Goal: Task Accomplishment & Management: Manage account settings

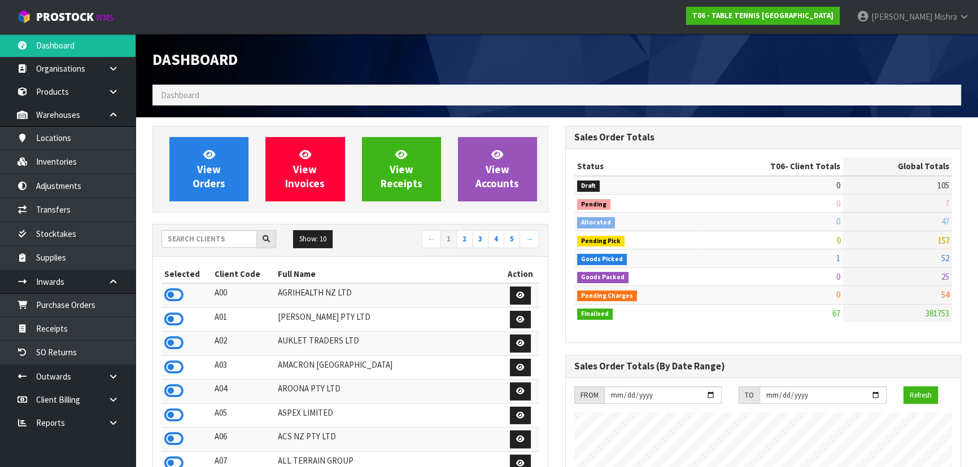
scroll to position [726, 412]
click at [203, 242] on input "text" at bounding box center [208, 239] width 95 height 18
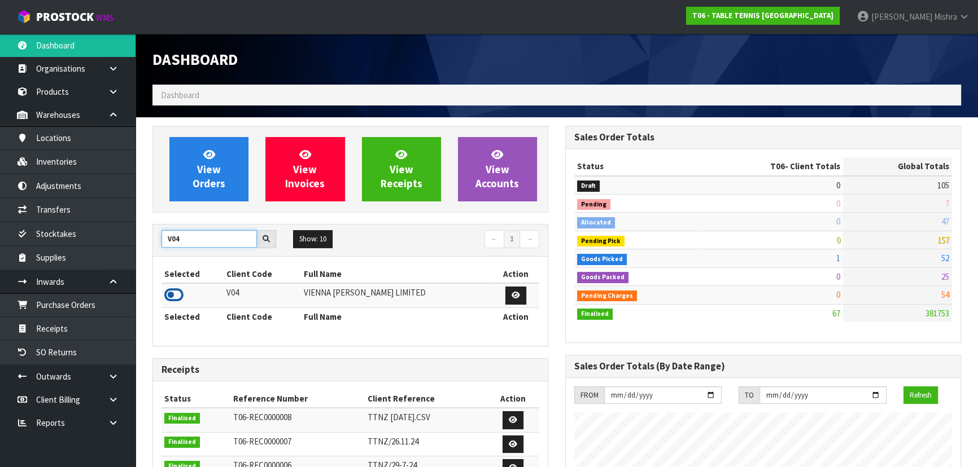
type input "V04"
click at [175, 297] on icon at bounding box center [173, 295] width 19 height 17
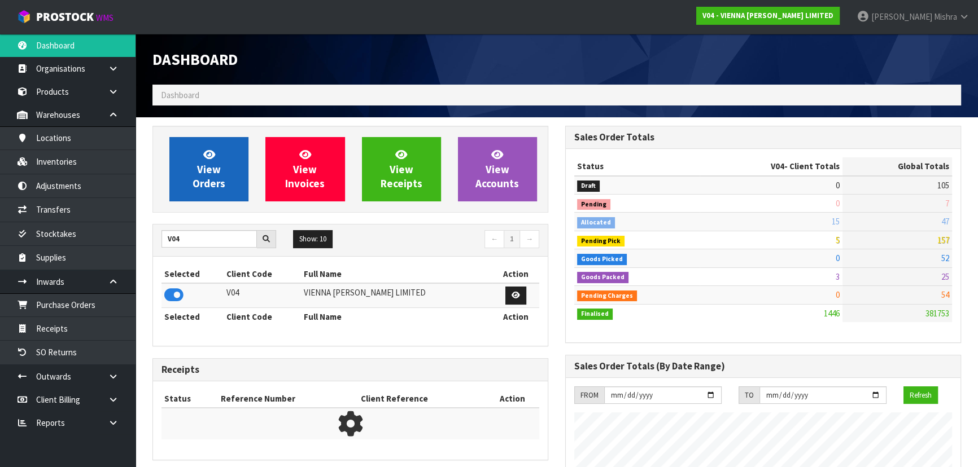
scroll to position [817, 412]
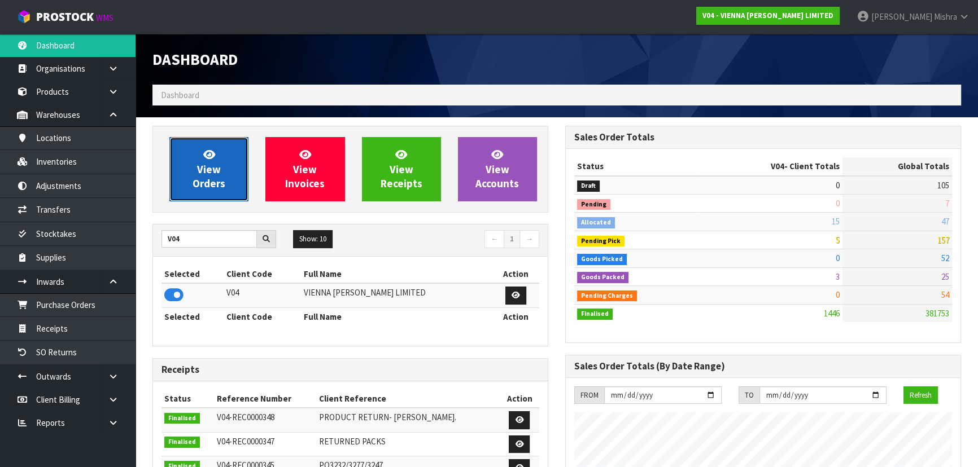
click at [186, 164] on link "View Orders" at bounding box center [208, 169] width 79 height 64
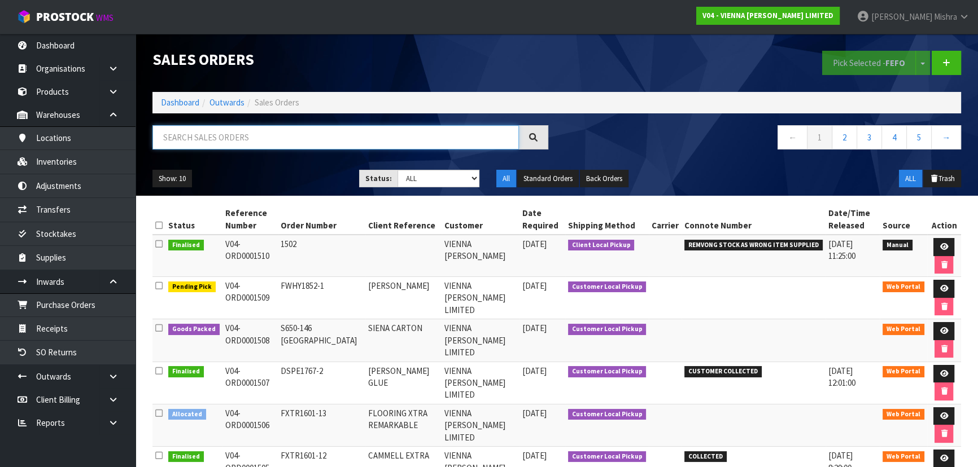
click at [211, 142] on input "text" at bounding box center [335, 137] width 366 height 24
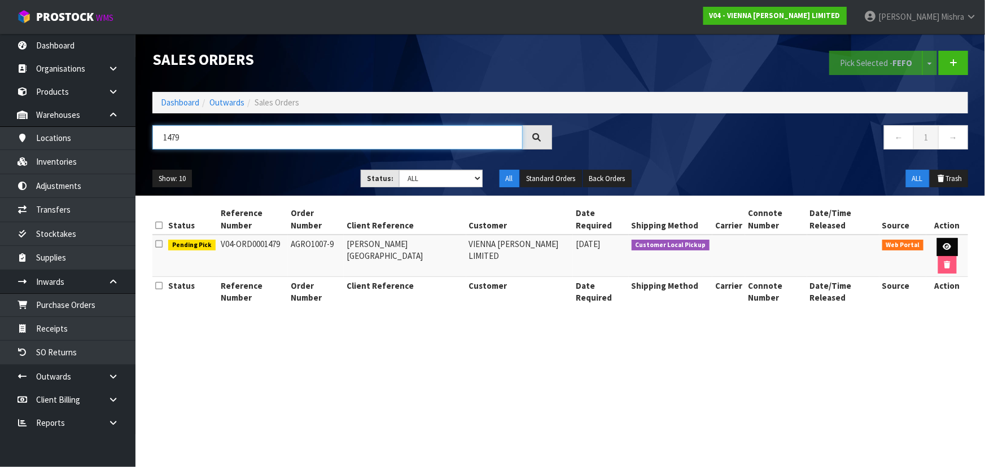
type input "1479"
click at [943, 242] on link at bounding box center [947, 247] width 21 height 18
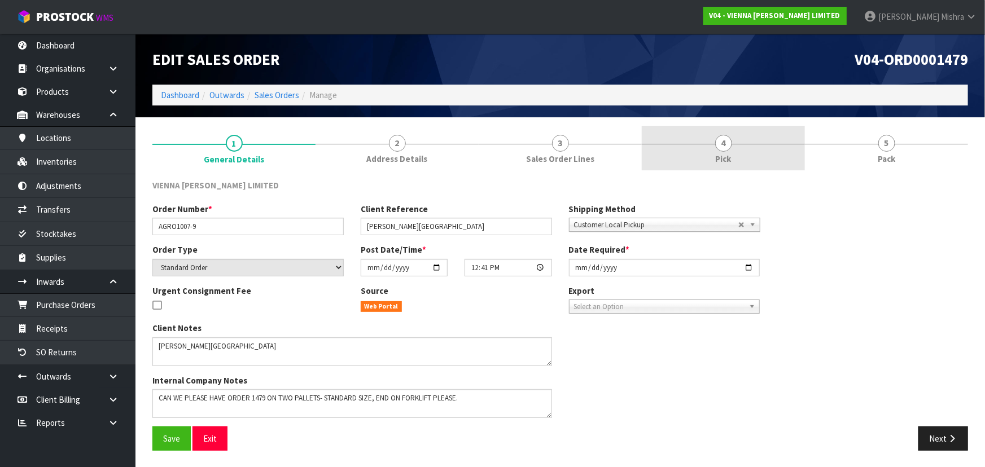
click at [691, 144] on div at bounding box center [723, 144] width 163 height 1
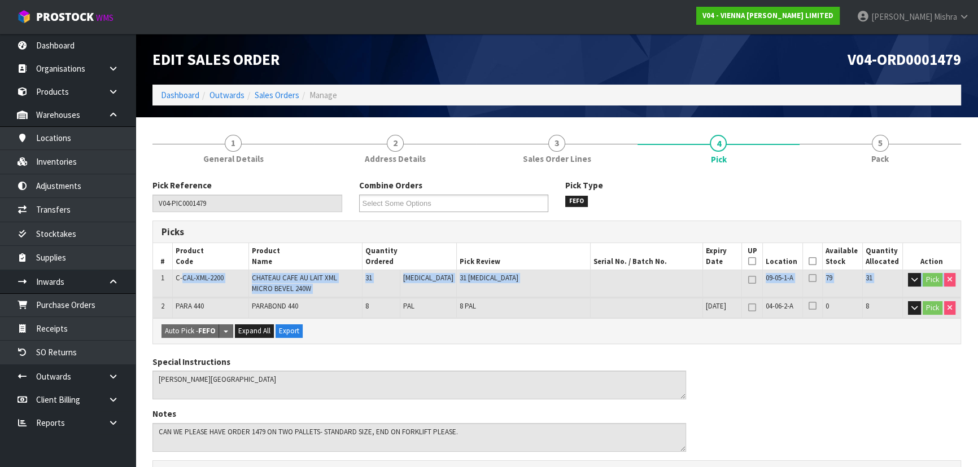
drag, startPoint x: 183, startPoint y: 280, endPoint x: 759, endPoint y: 297, distance: 575.6
click at [759, 297] on tbody "1 C-CAL-XML-2200 CHATEAU CAFE AU LAIT XML MICRO BEVEL 240W 31 PCE 31 PCE 09-05-…" at bounding box center [556, 284] width 807 height 28
click at [729, 344] on div "Pick Reference V04-PIC0001479 Combine Orders V04-ORD0001128 V04-ORD0001324 V04-…" at bounding box center [556, 472] width 808 height 584
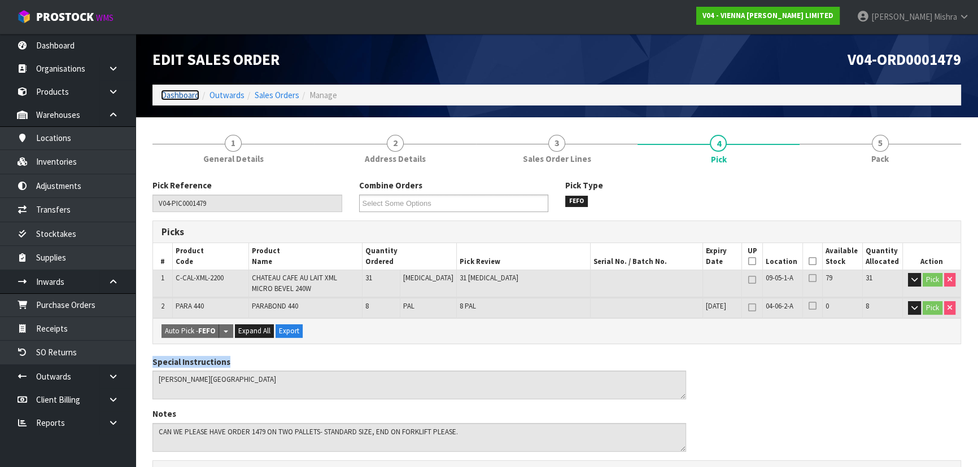
click at [194, 100] on link "Dashboard" at bounding box center [180, 95] width 38 height 11
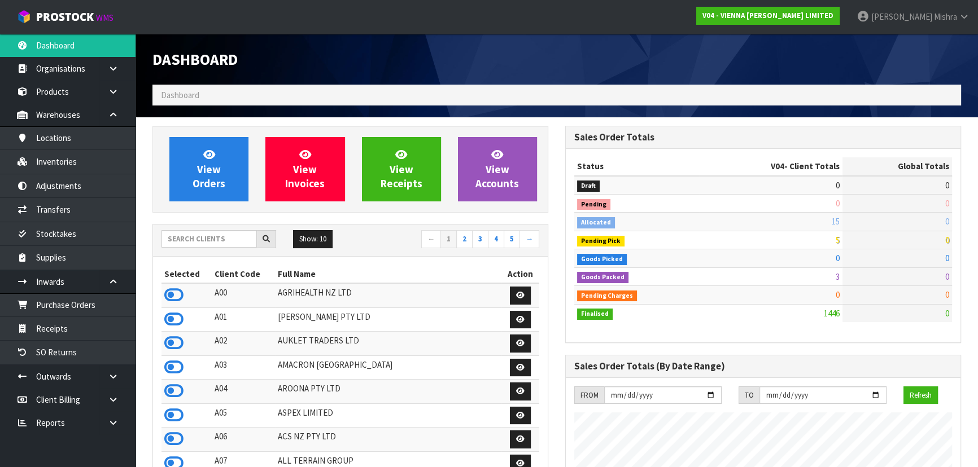
scroll to position [817, 412]
click at [222, 244] on input "text" at bounding box center [208, 239] width 95 height 18
type input "13"
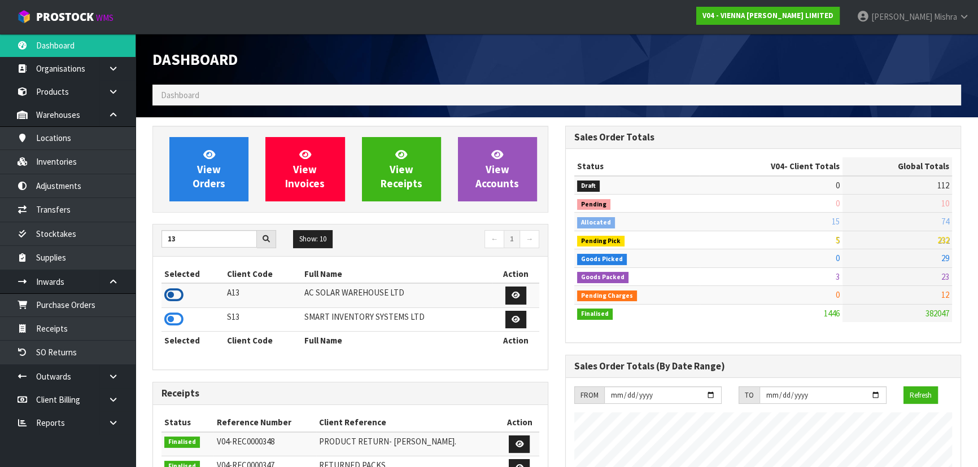
click at [178, 299] on icon at bounding box center [173, 295] width 19 height 17
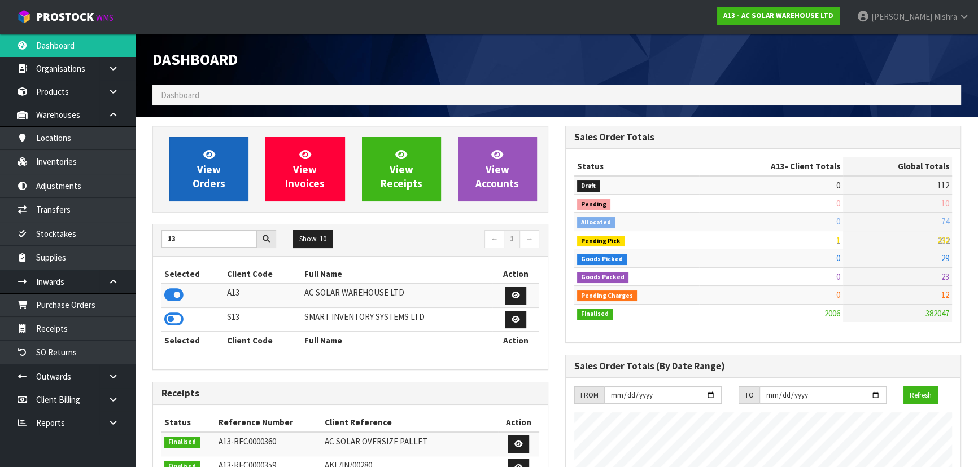
scroll to position [914, 412]
click at [194, 176] on span "View Orders" at bounding box center [209, 169] width 33 height 42
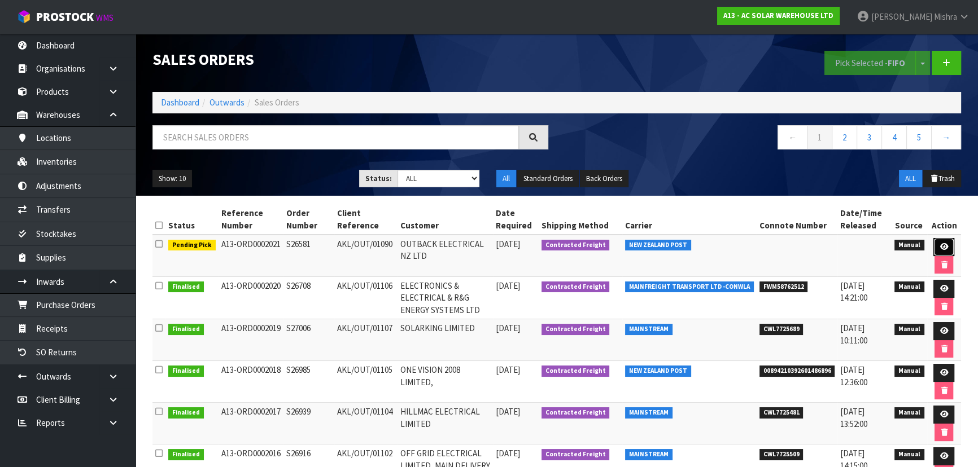
click at [945, 244] on icon at bounding box center [943, 246] width 8 height 7
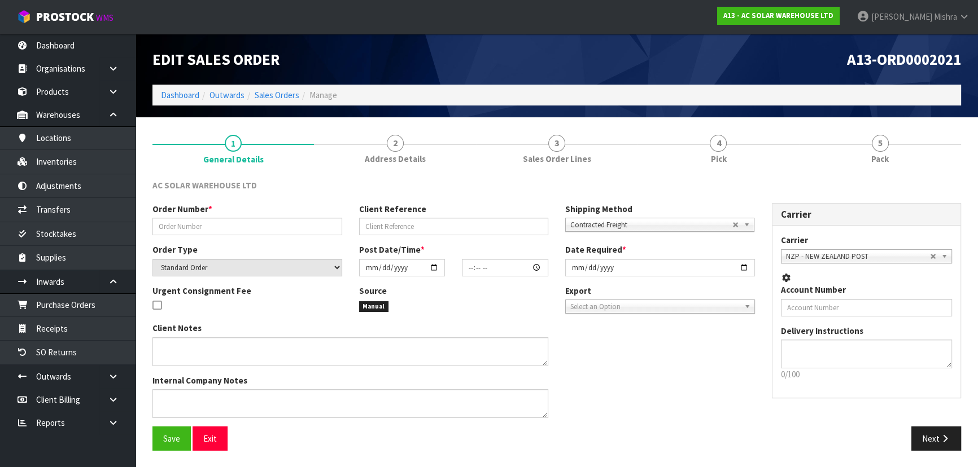
type input "S26581"
type input "AKL/OUT/01090"
select select "number:0"
type input "2025-09-19"
type input "16:11:00.000"
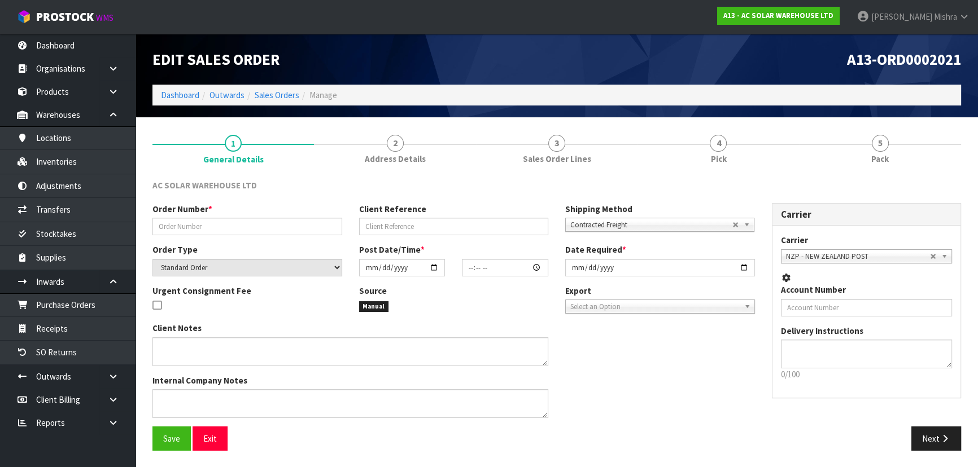
type input "2025-09-22"
type textarea "SEND WITH NZ POST"
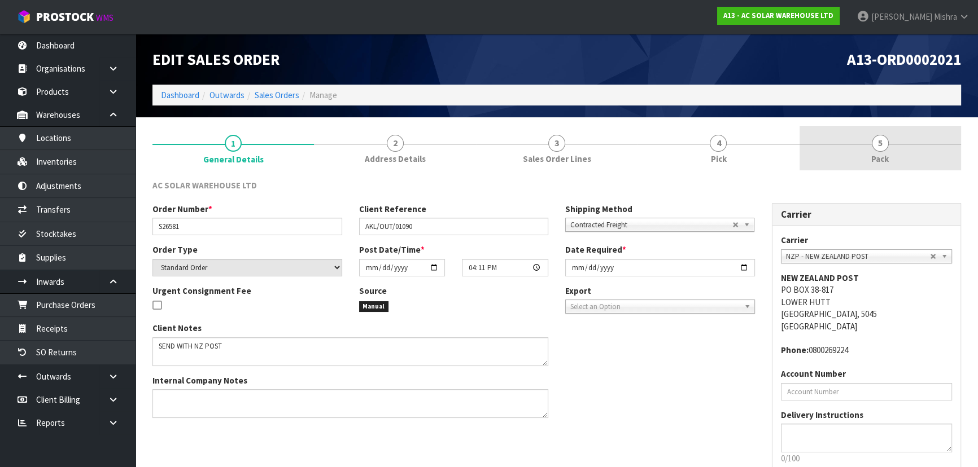
click at [893, 136] on link "5 Pack" at bounding box center [879, 148] width 161 height 45
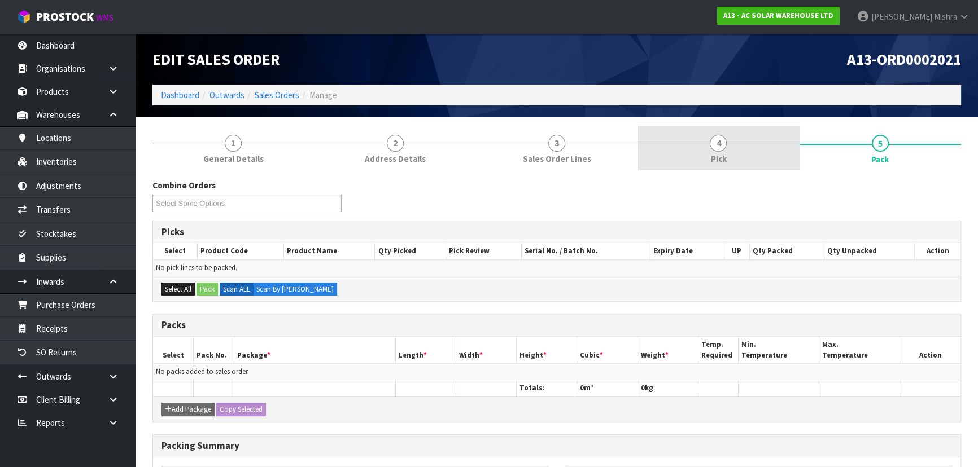
click at [741, 152] on link "4 Pick" at bounding box center [717, 148] width 161 height 45
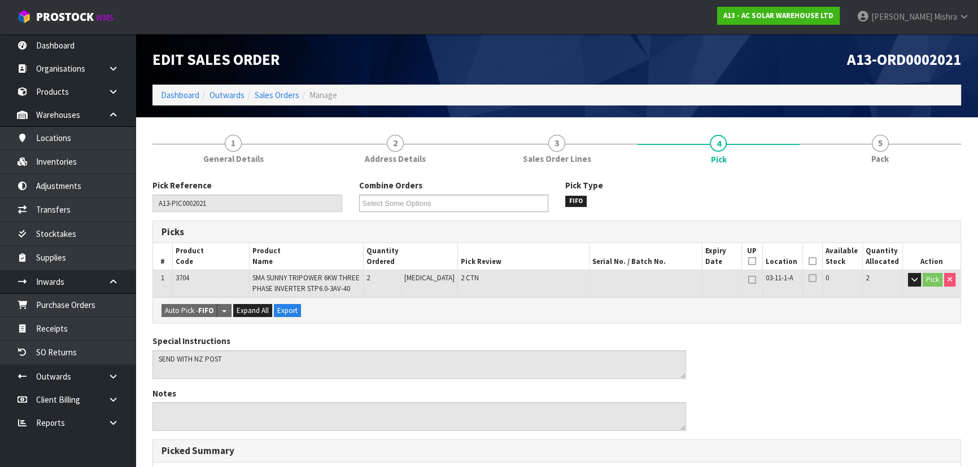
click at [811, 261] on icon at bounding box center [812, 261] width 8 height 1
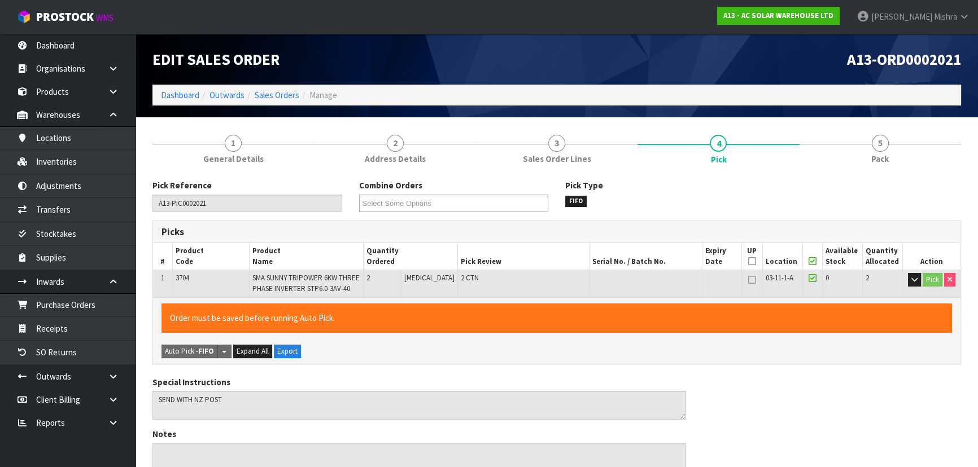
scroll to position [322, 0]
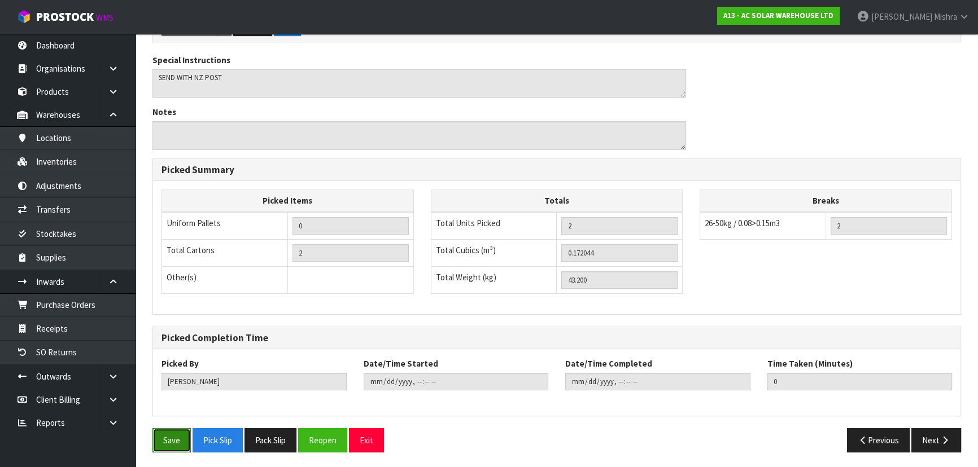
click at [178, 437] on button "Save" at bounding box center [171, 441] width 38 height 24
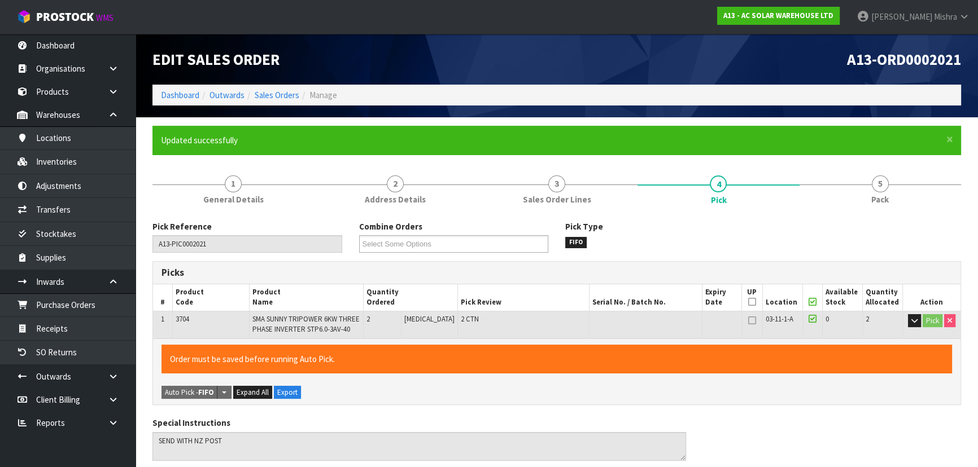
type input "[PERSON_NAME]"
type input "2025-09-22T08:12:29"
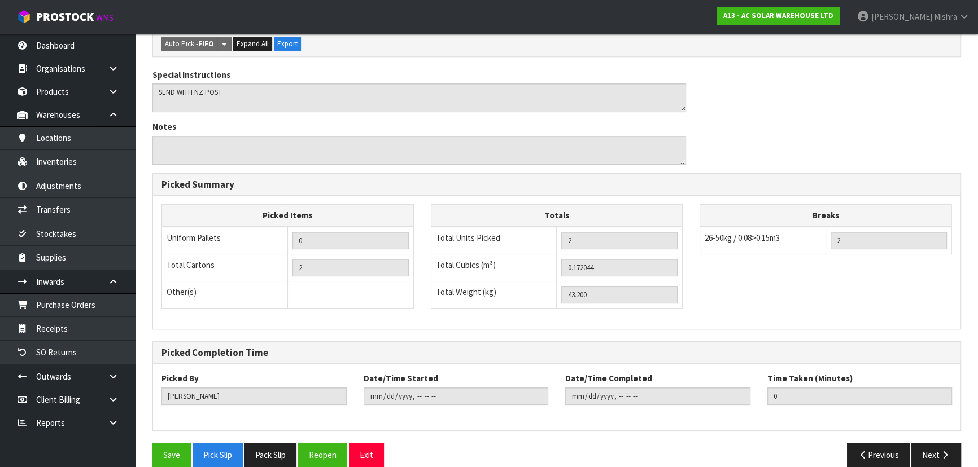
scroll to position [322, 0]
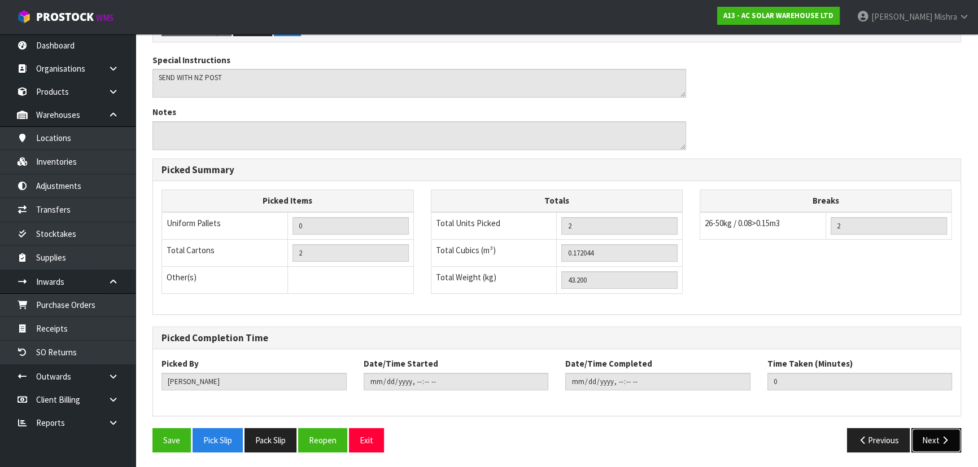
click at [930, 435] on button "Next" at bounding box center [936, 441] width 50 height 24
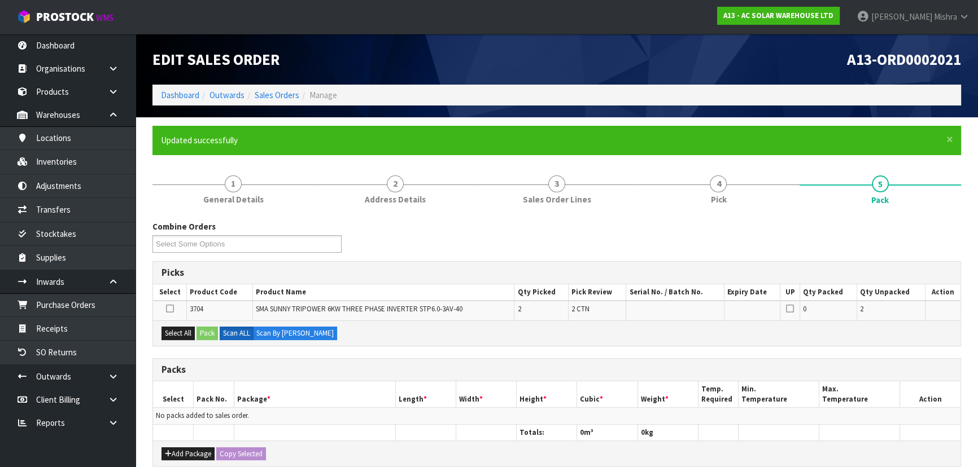
scroll to position [51, 0]
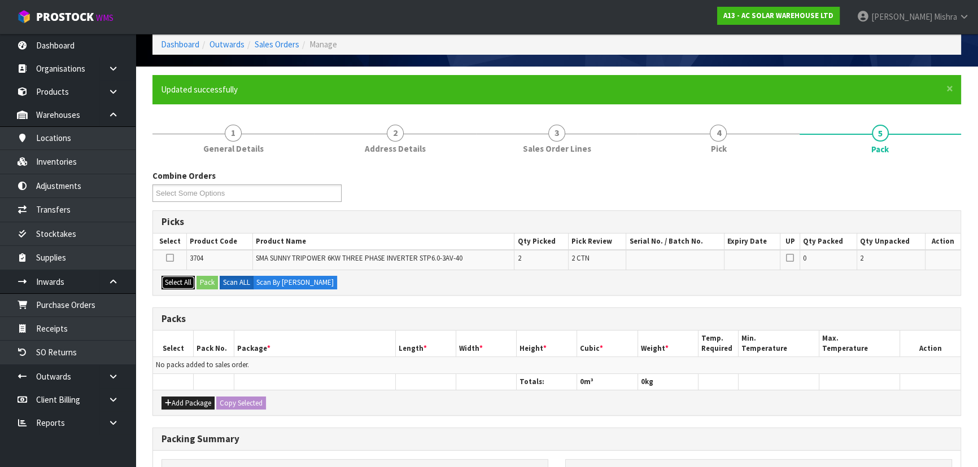
click at [186, 282] on button "Select All" at bounding box center [177, 283] width 33 height 14
click at [215, 286] on button "Pack" at bounding box center [206, 283] width 21 height 14
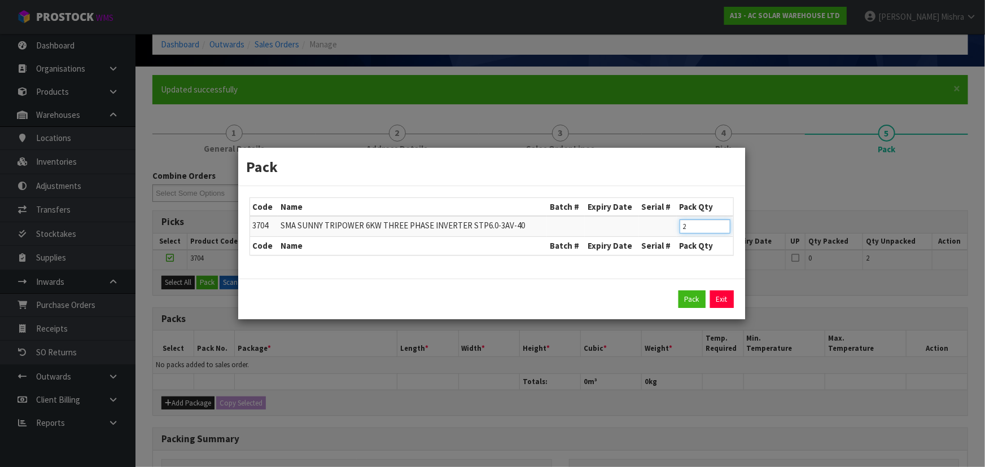
drag, startPoint x: 695, startPoint y: 226, endPoint x: 654, endPoint y: 237, distance: 42.4
click at [654, 237] on table "Code Name Batch # Expiry Date Serial # Pack Qty 3704 SMA SUNNY TRIPOWER 6KW THR…" at bounding box center [491, 226] width 483 height 57
type input "1"
click at [723, 231] on input "1" at bounding box center [705, 227] width 51 height 14
click at [700, 299] on button "Pack" at bounding box center [692, 300] width 27 height 18
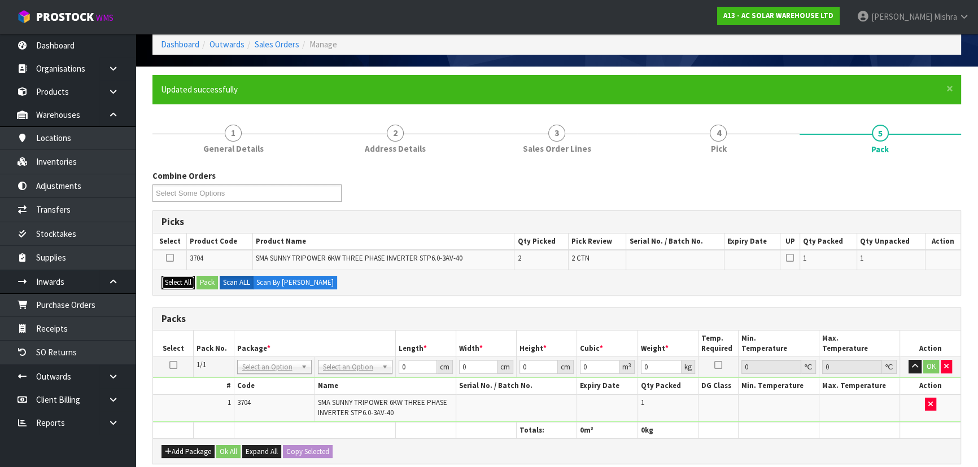
drag, startPoint x: 184, startPoint y: 279, endPoint x: 194, endPoint y: 281, distance: 10.4
click at [187, 281] on button "Select All" at bounding box center [177, 283] width 33 height 14
click at [210, 281] on button "Pack" at bounding box center [206, 283] width 21 height 14
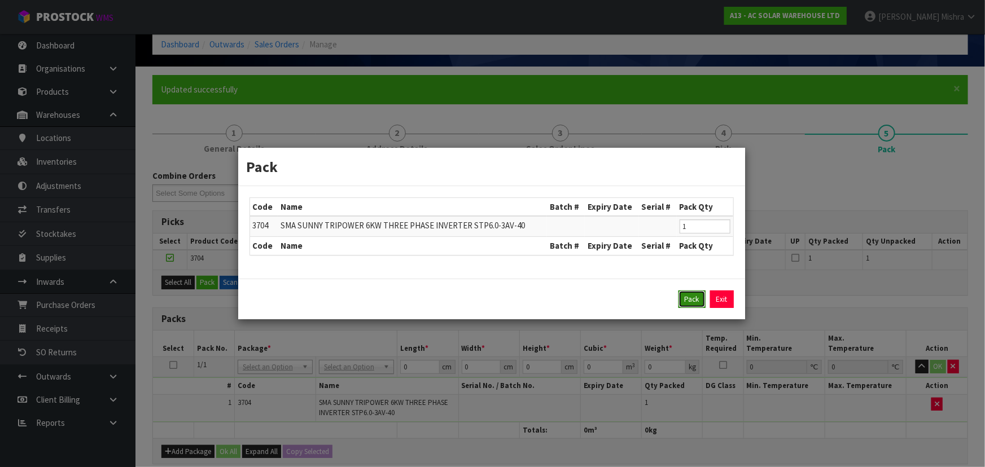
click at [689, 300] on button "Pack" at bounding box center [692, 300] width 27 height 18
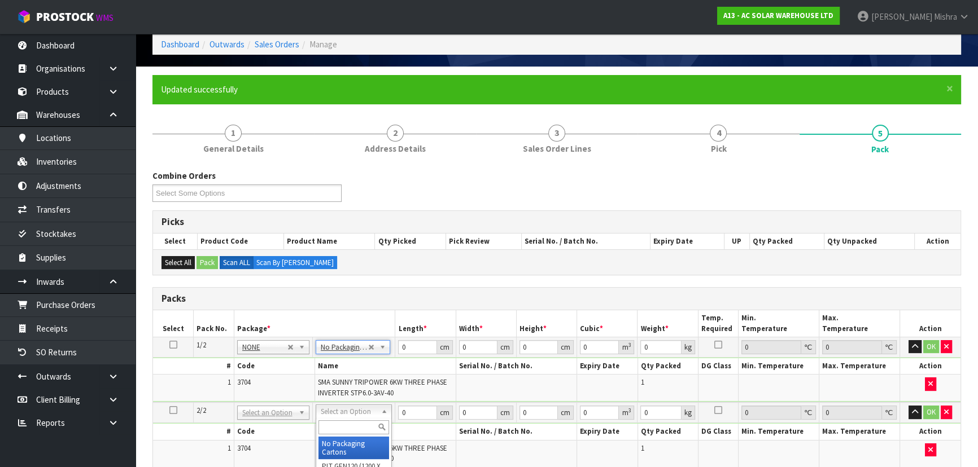
drag, startPoint x: 356, startPoint y: 451, endPoint x: 357, endPoint y: 443, distance: 8.6
type input "2"
drag, startPoint x: 410, startPoint y: 342, endPoint x: 346, endPoint y: 352, distance: 64.6
click at [346, 352] on tr "1/2 NONE 007-001 007-002 007-004 007-009 007-013 007-014 007-015 007-017 007-01…" at bounding box center [556, 347] width 807 height 20
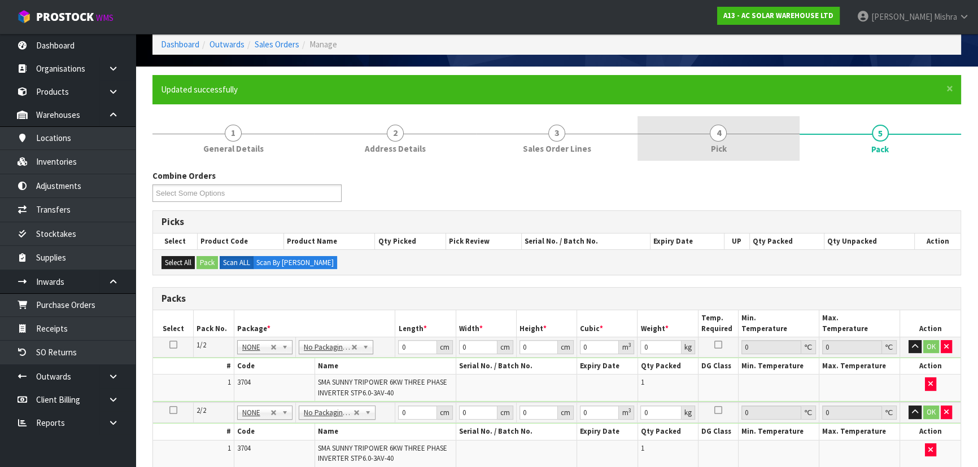
click at [747, 148] on link "4 Pick" at bounding box center [717, 138] width 161 height 45
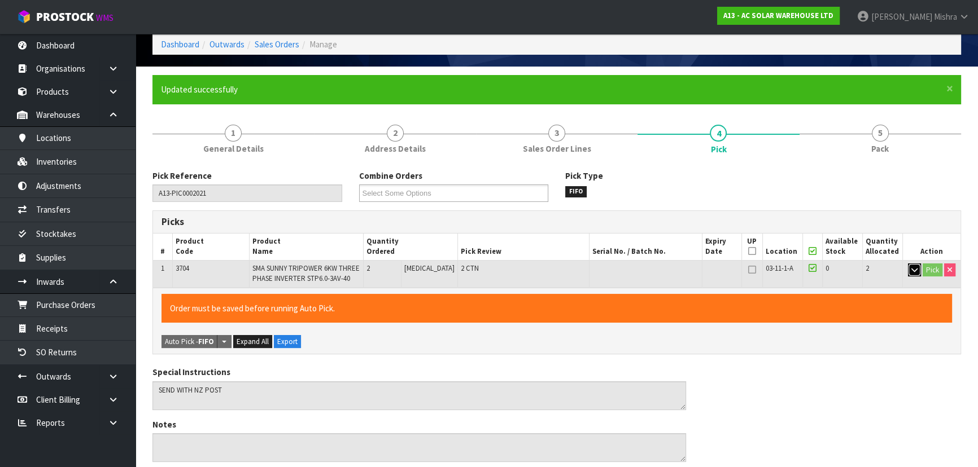
click at [912, 269] on icon "button" at bounding box center [914, 269] width 6 height 7
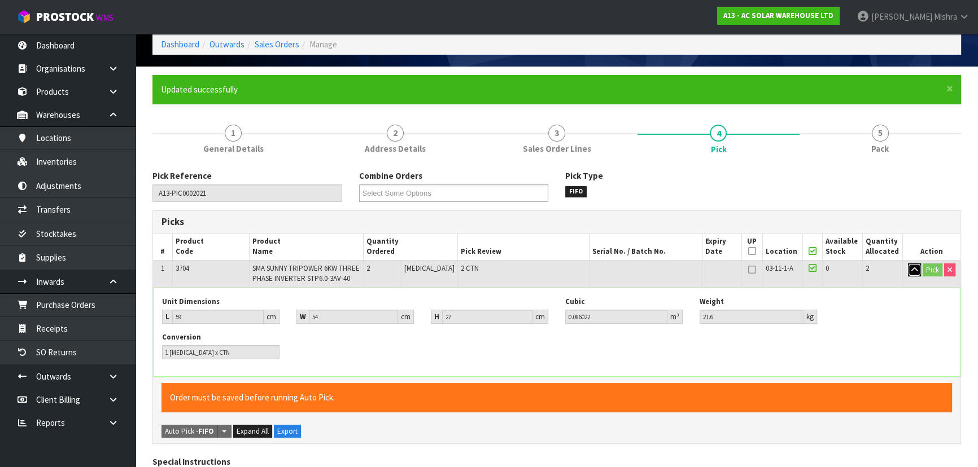
click at [913, 269] on icon "button" at bounding box center [914, 269] width 6 height 7
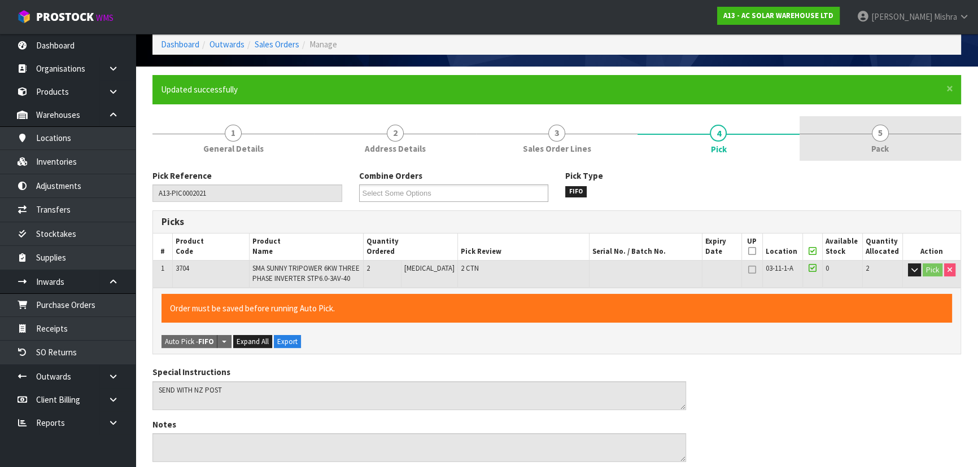
click at [891, 139] on link "5 Pack" at bounding box center [879, 138] width 161 height 45
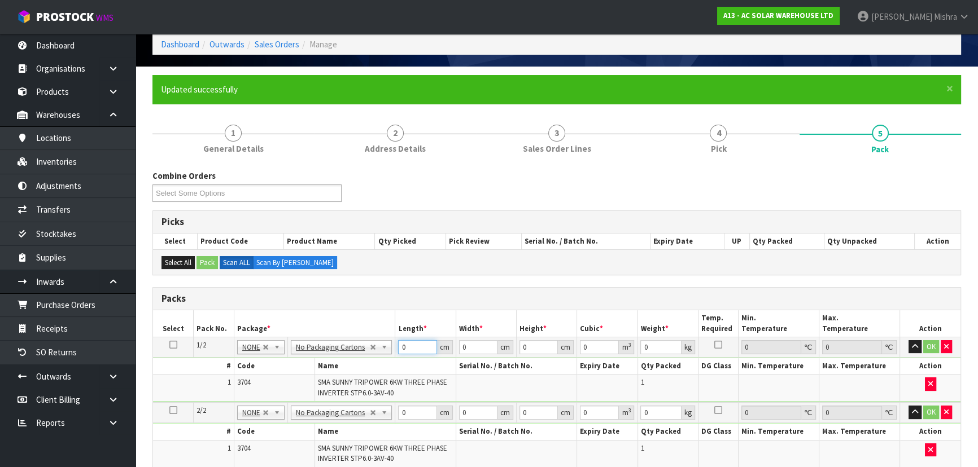
drag, startPoint x: 414, startPoint y: 344, endPoint x: 291, endPoint y: 363, distance: 125.0
click at [291, 363] on tbody "1/2 NONE 007-001 007-002 007-004 007-009 007-013 007-014 007-015 007-017 007-01…" at bounding box center [556, 369] width 807 height 65
type input "60"
type input "54"
type input "2"
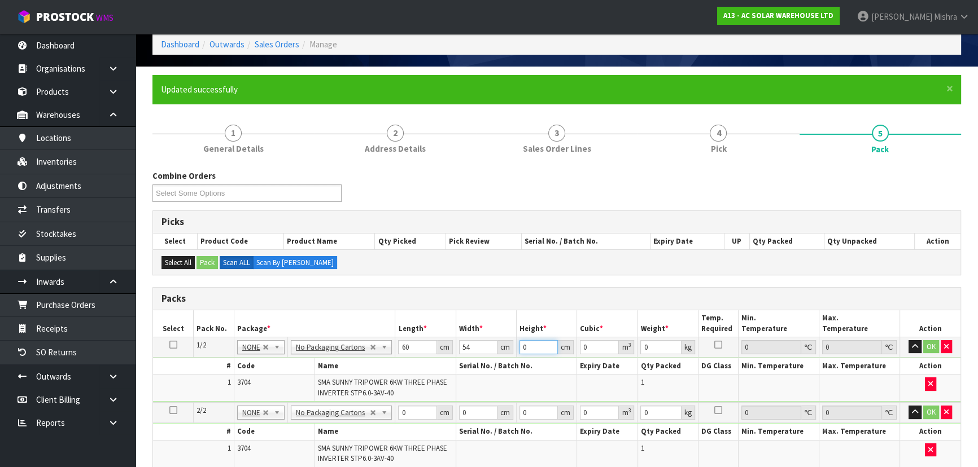
type input "0.00648"
type input "27"
type input "0.08748"
type input "27"
type input "22"
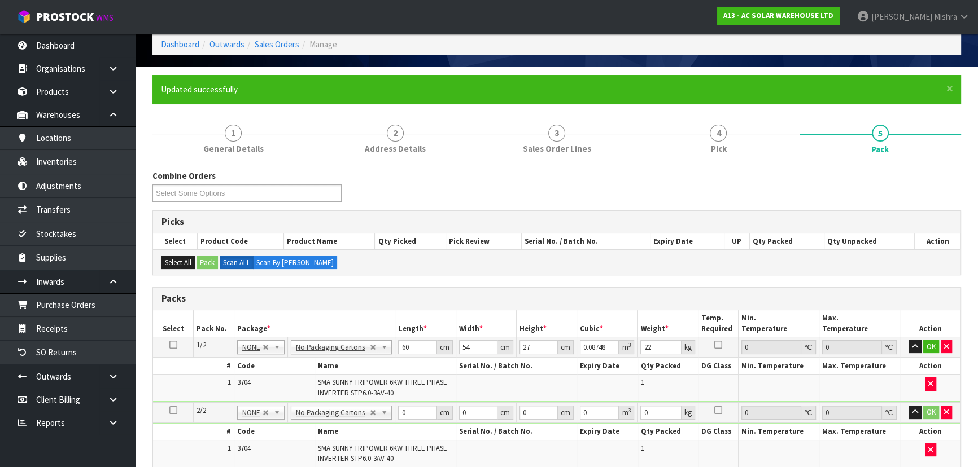
click at [179, 341] on td at bounding box center [173, 347] width 41 height 20
click at [174, 345] on icon at bounding box center [173, 345] width 8 height 1
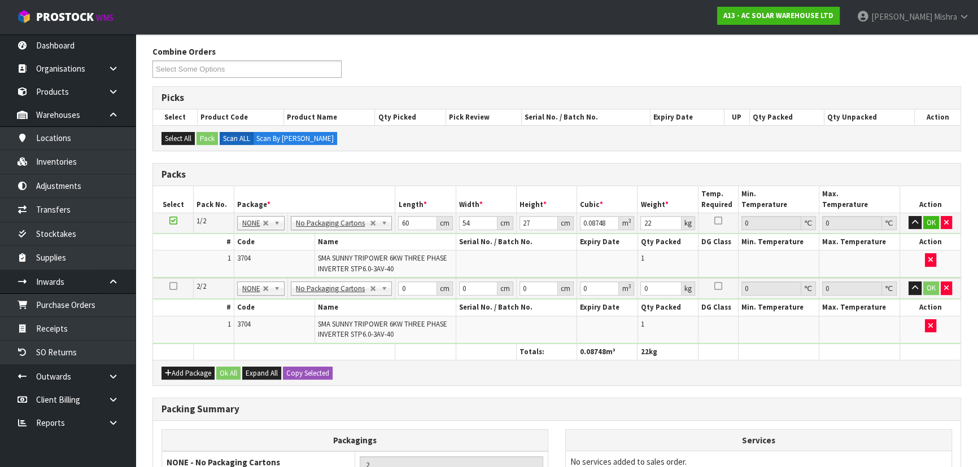
scroll to position [305, 0]
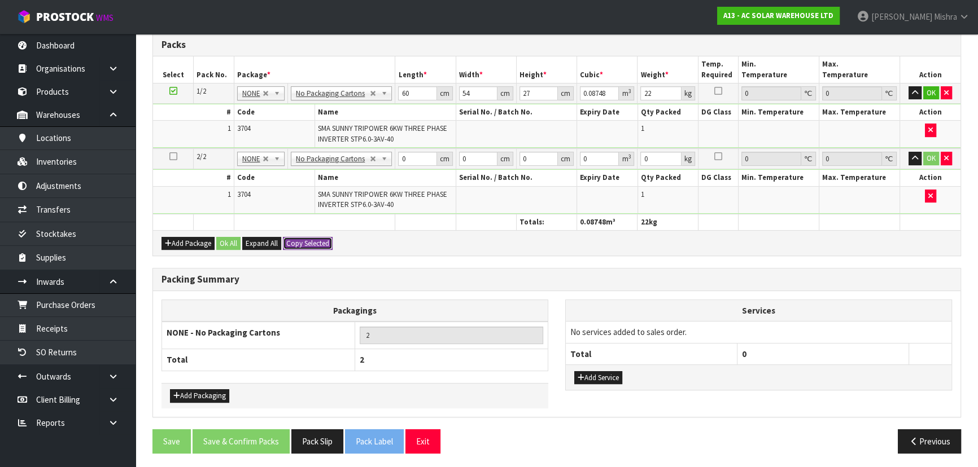
click at [328, 243] on button "Copy Selected" at bounding box center [308, 244] width 50 height 14
click at [328, 243] on button "Confirm Copy Selected" at bounding box center [320, 244] width 75 height 14
type input "60"
type input "54"
type input "27"
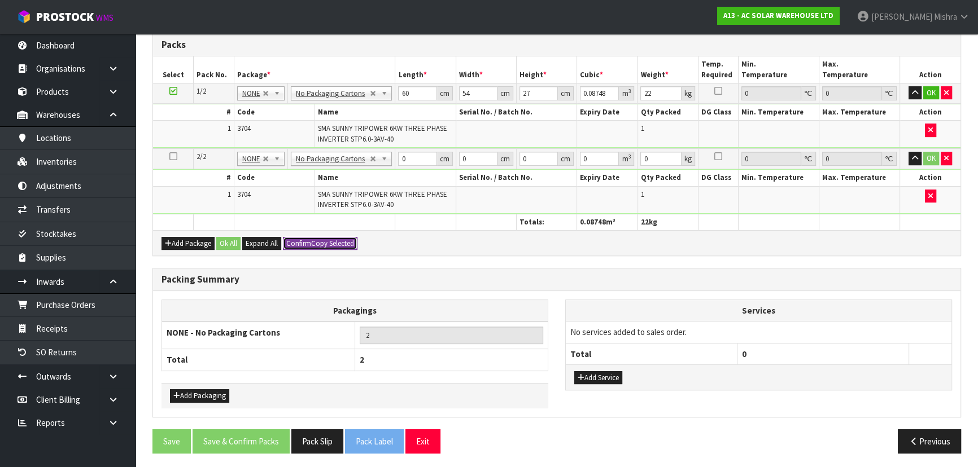
type input "0.08748"
type input "22"
click at [228, 237] on button "Ok All" at bounding box center [228, 244] width 24 height 14
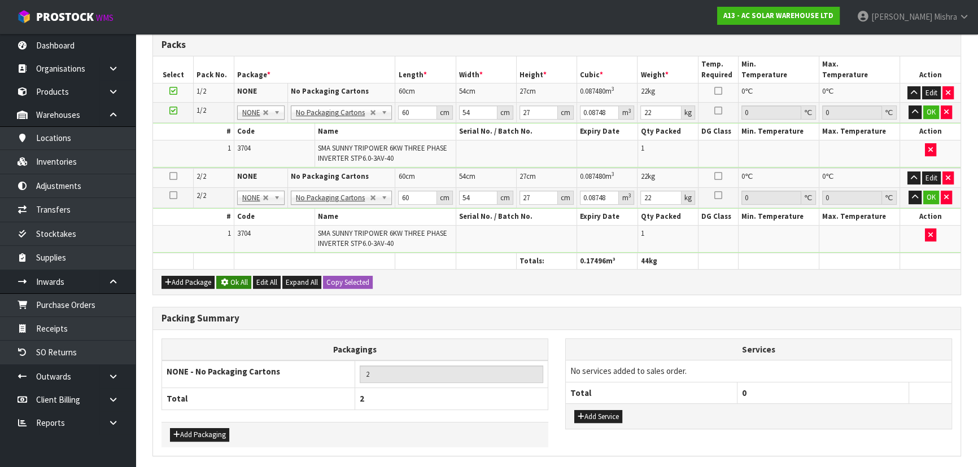
scroll to position [303, 0]
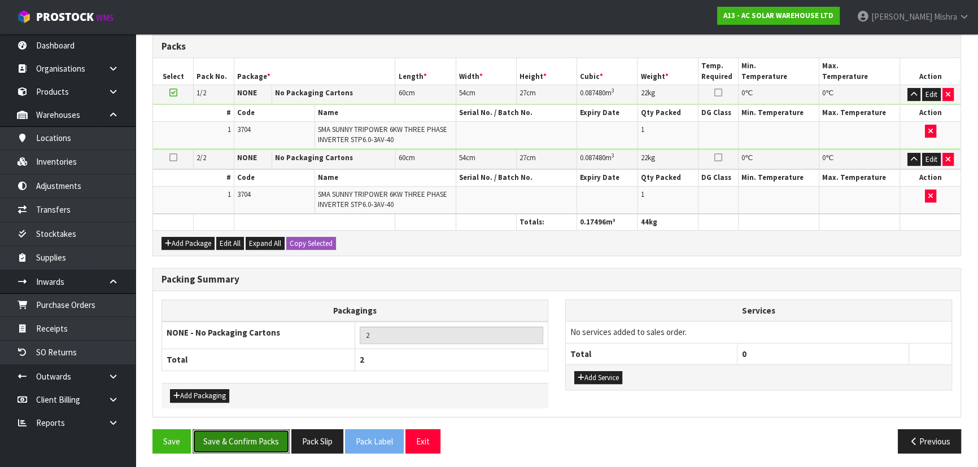
click at [234, 445] on button "Save & Confirm Packs" at bounding box center [241, 442] width 97 height 24
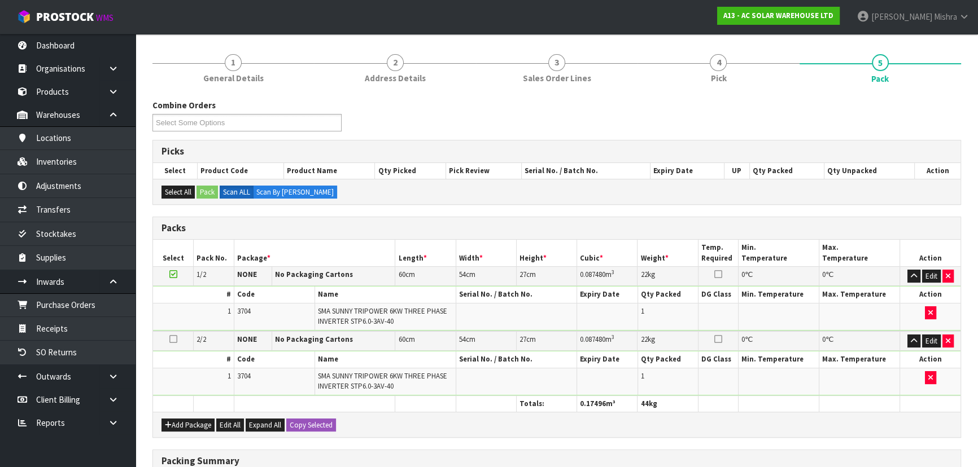
scroll to position [190, 0]
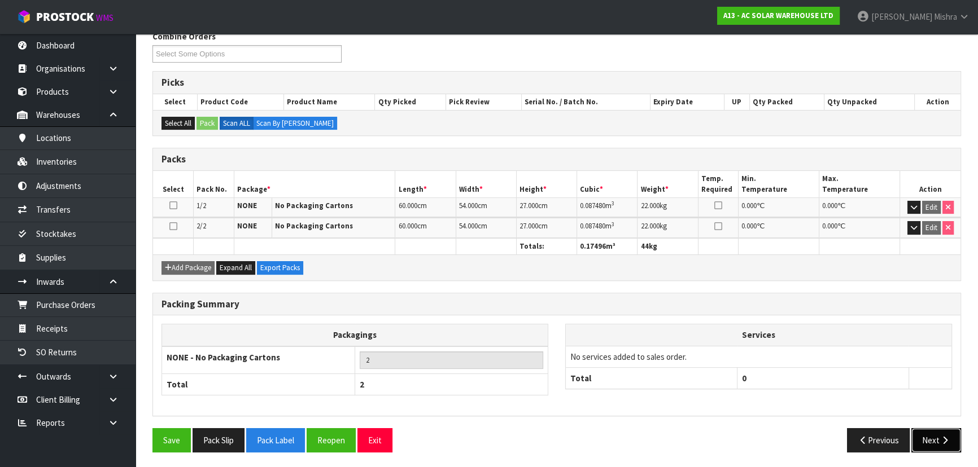
drag, startPoint x: 936, startPoint y: 438, endPoint x: 830, endPoint y: 435, distance: 105.6
click at [936, 438] on button "Next" at bounding box center [936, 441] width 50 height 24
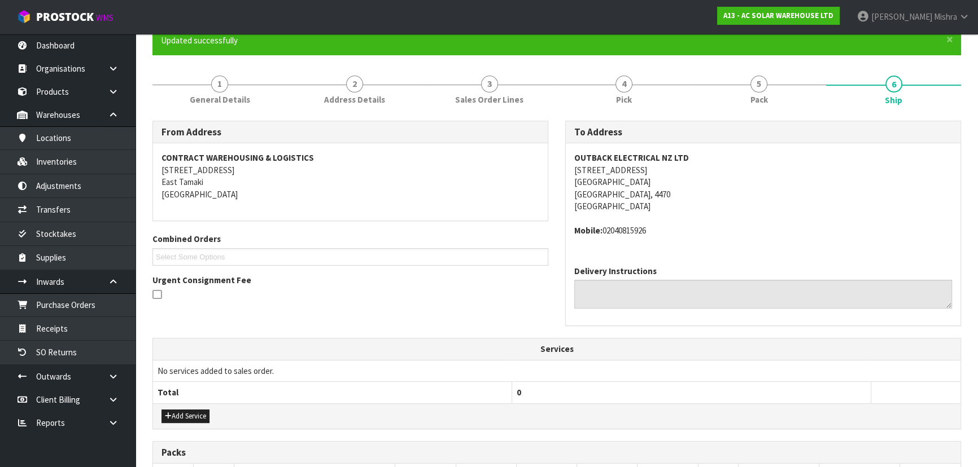
scroll to position [308, 0]
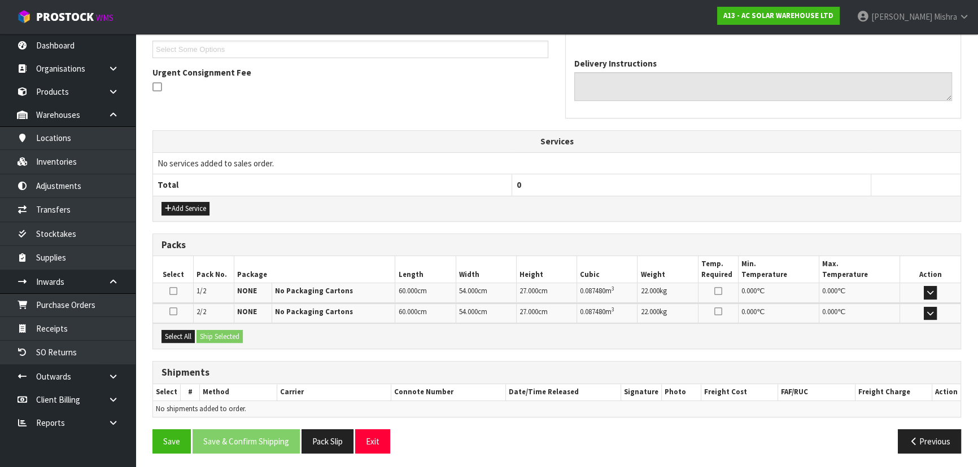
drag, startPoint x: 177, startPoint y: 335, endPoint x: 218, endPoint y: 335, distance: 40.6
click at [177, 335] on button "Select All" at bounding box center [177, 337] width 33 height 14
drag, startPoint x: 224, startPoint y: 338, endPoint x: 231, endPoint y: 343, distance: 9.1
click at [224, 338] on button "Ship Selected" at bounding box center [219, 337] width 46 height 14
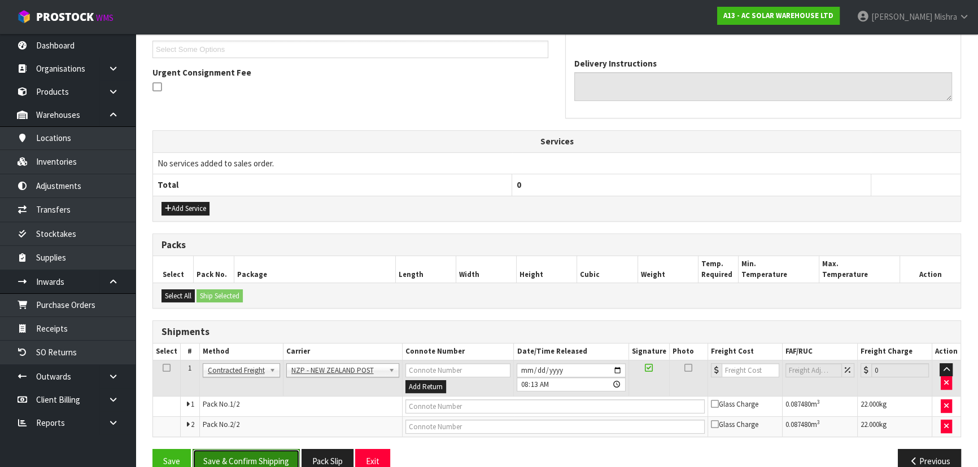
click at [268, 457] on button "Save & Confirm Shipping" at bounding box center [246, 461] width 107 height 24
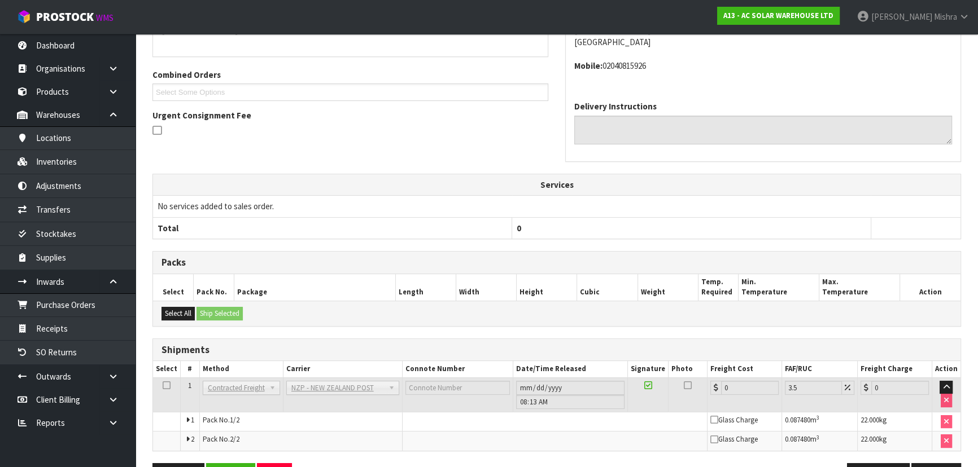
scroll to position [312, 0]
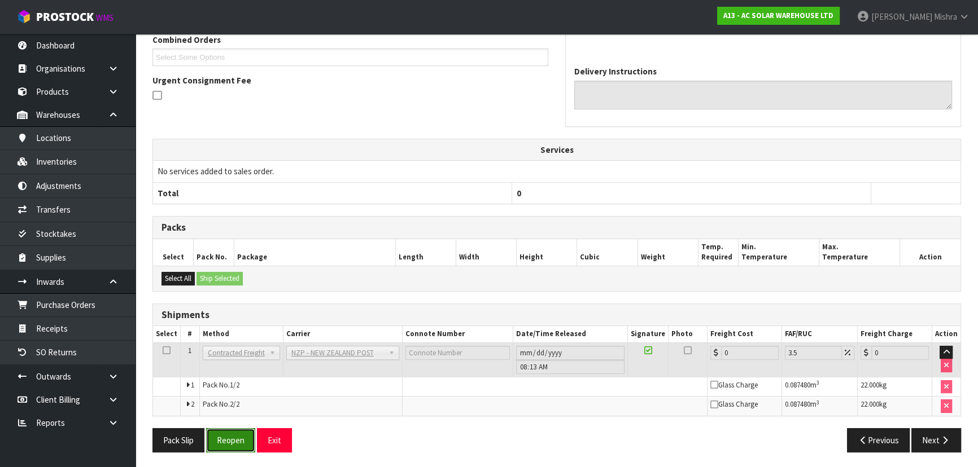
click at [242, 432] on button "Reopen" at bounding box center [230, 441] width 49 height 24
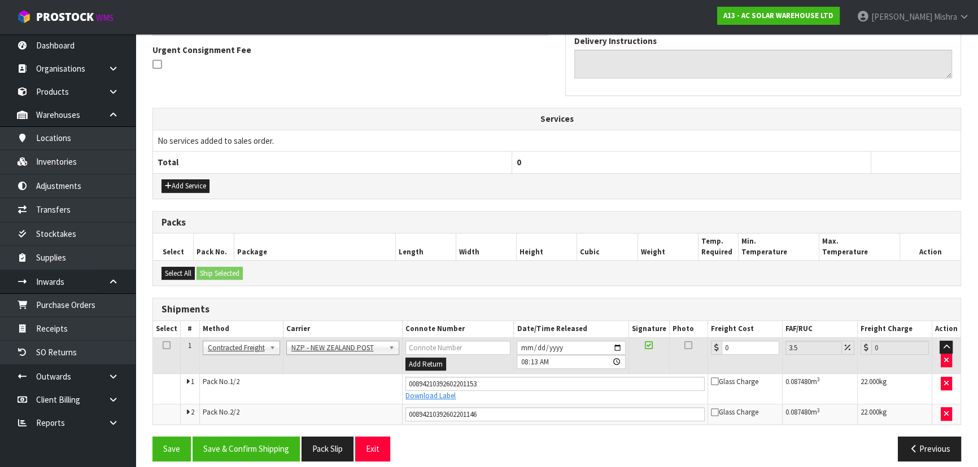
scroll to position [339, 0]
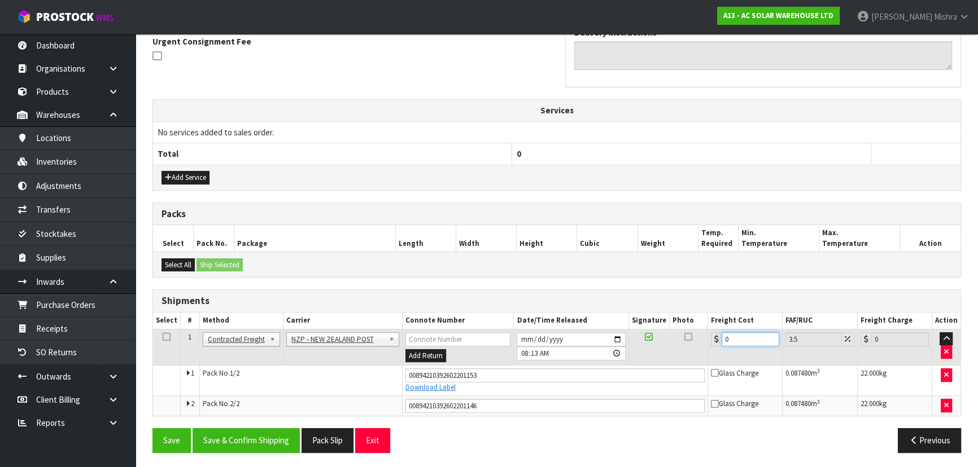
drag, startPoint x: 734, startPoint y: 339, endPoint x: 701, endPoint y: 339, distance: 32.7
click at [701, 339] on tr "1 Client Local Pickup Customer Local Pickup Company Freight Contracted Freight …" at bounding box center [556, 347] width 807 height 37
type input "4"
type input "4.14"
type input "45"
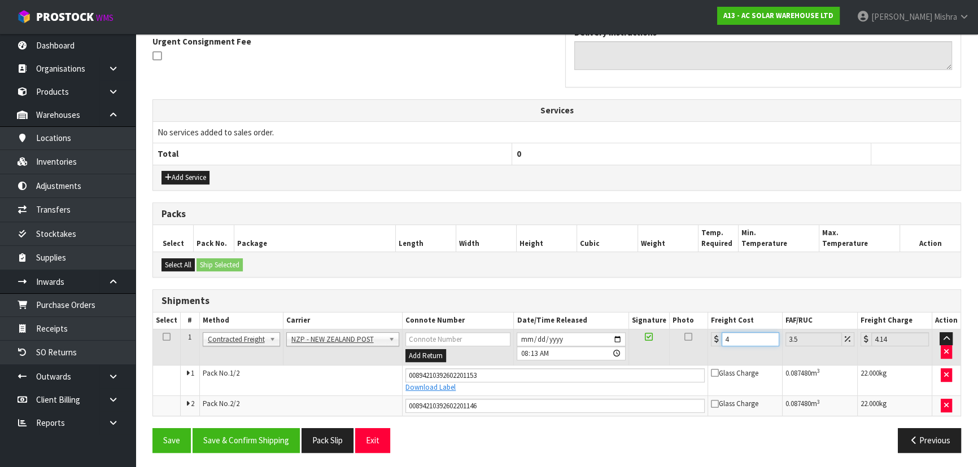
type input "46.57"
type input "45.5"
type input "47.09"
type input "45.58"
type input "47.18"
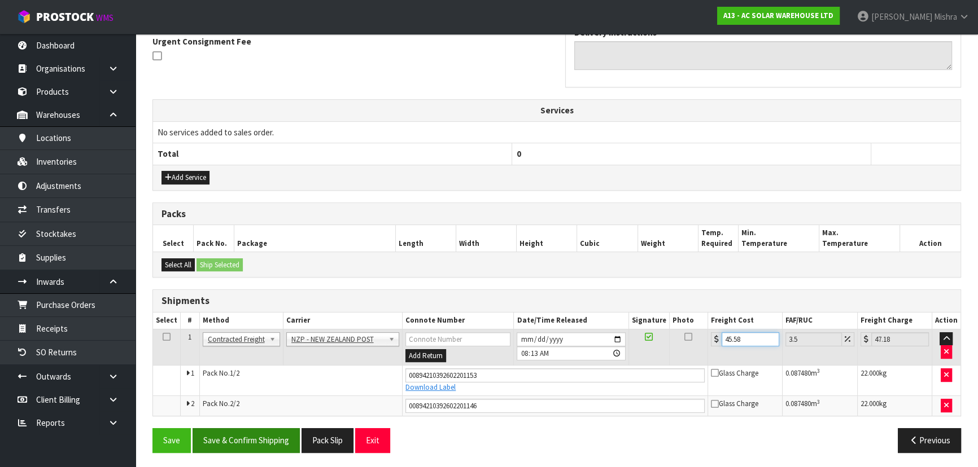
type input "45.58"
click at [239, 432] on button "Save & Confirm Shipping" at bounding box center [246, 441] width 107 height 24
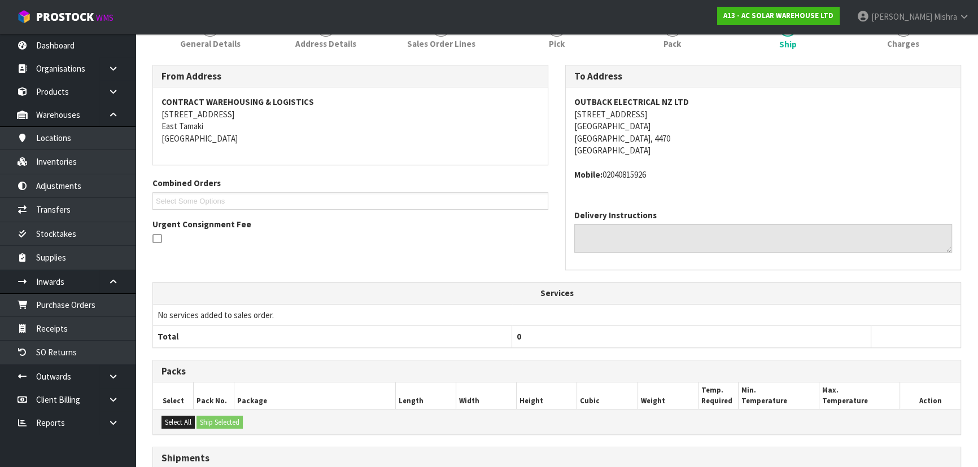
scroll to position [154, 0]
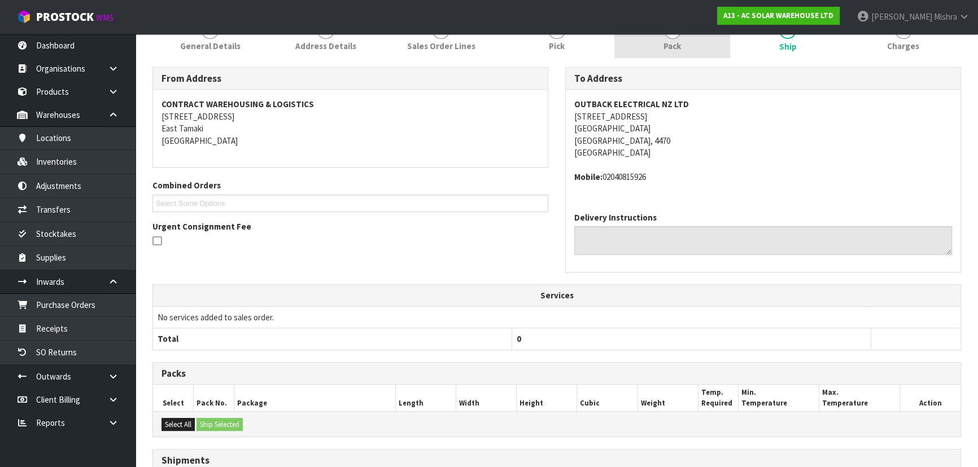
click at [679, 50] on span "Pack" at bounding box center [672, 46] width 18 height 12
